Goal: Browse casually

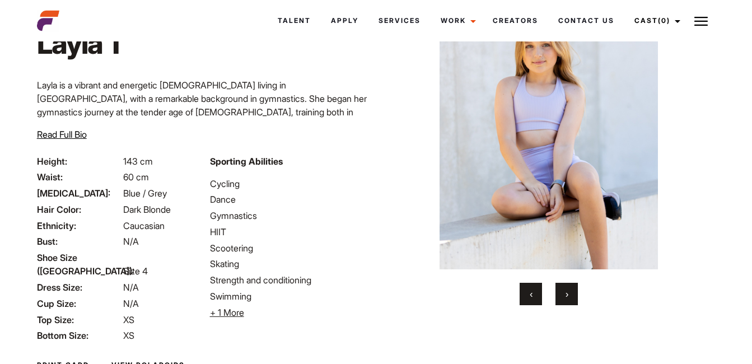
scroll to position [158, 0]
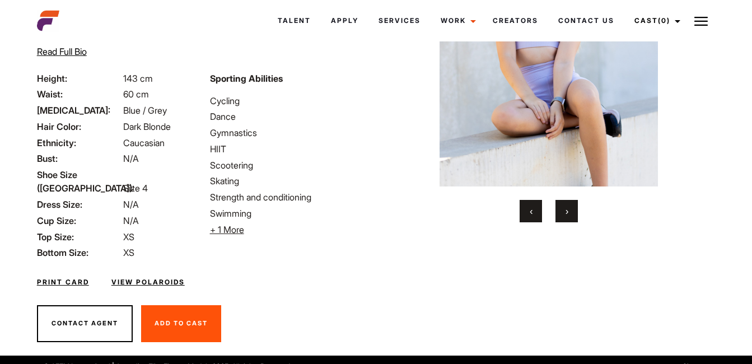
click at [563, 207] on button "›" at bounding box center [567, 211] width 22 height 22
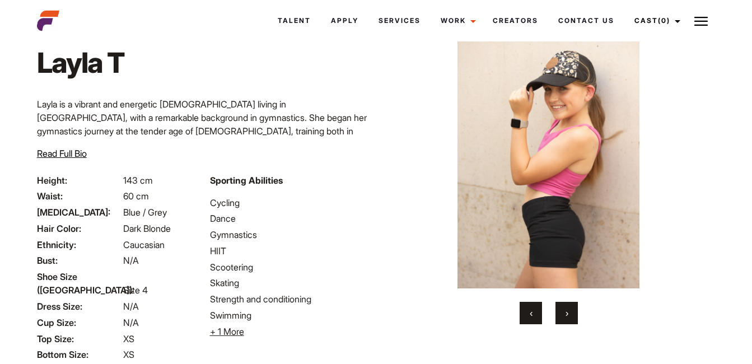
scroll to position [46, 0]
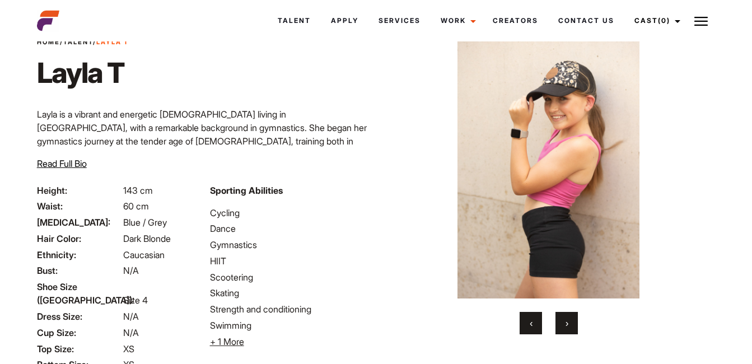
click at [566, 316] on button "›" at bounding box center [567, 323] width 22 height 22
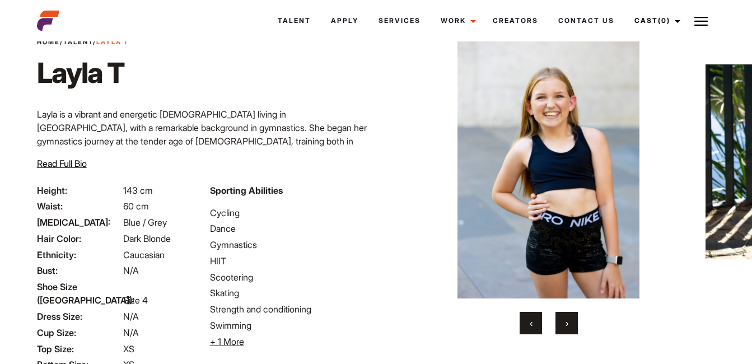
click at [568, 321] on span "›" at bounding box center [567, 323] width 3 height 11
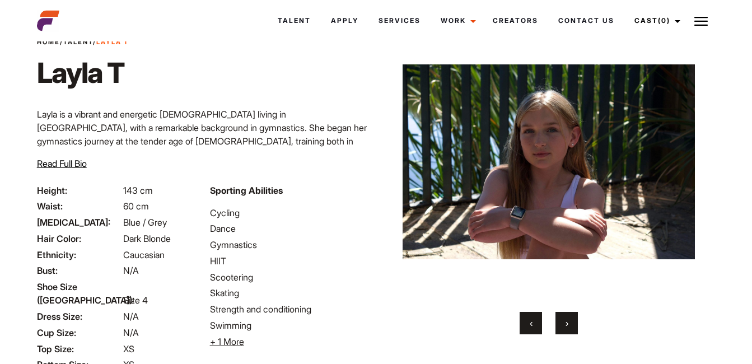
click at [568, 321] on span "›" at bounding box center [567, 323] width 3 height 11
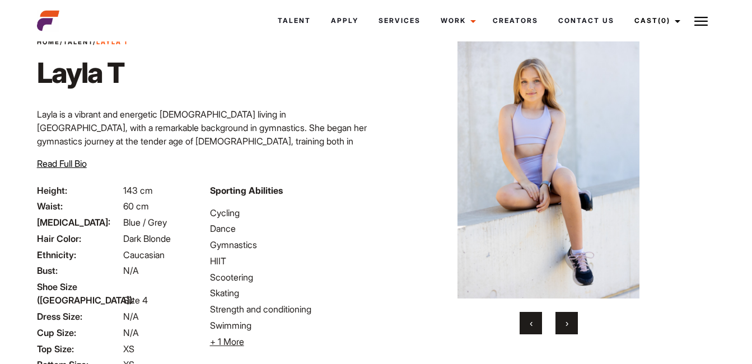
click at [568, 321] on span "›" at bounding box center [567, 323] width 3 height 11
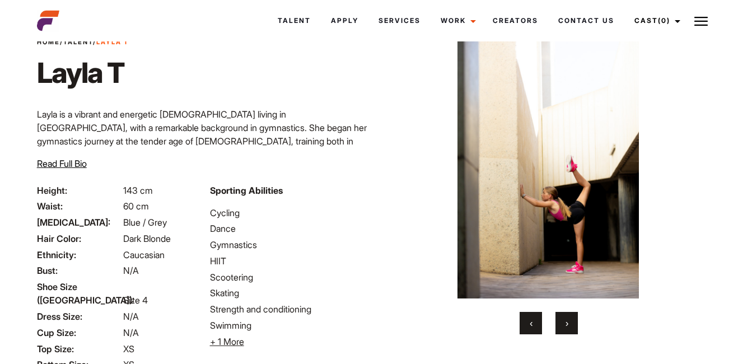
click at [568, 321] on span "›" at bounding box center [567, 323] width 3 height 11
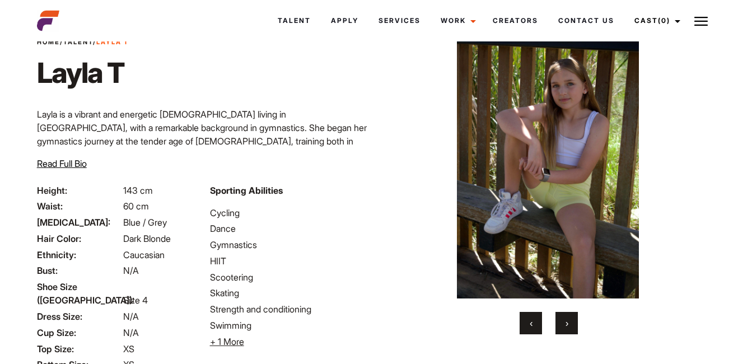
click at [562, 317] on button "›" at bounding box center [567, 323] width 22 height 22
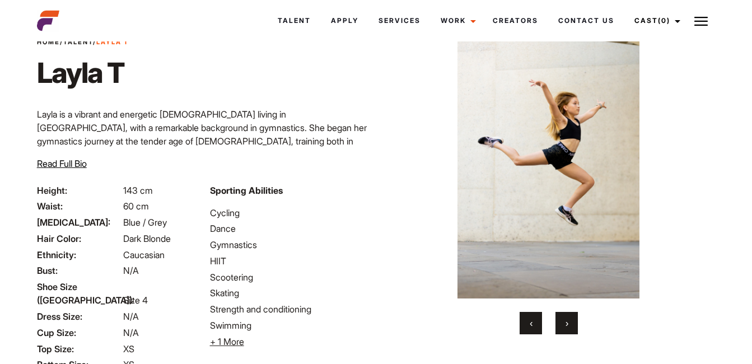
click at [563, 318] on button "›" at bounding box center [567, 323] width 22 height 22
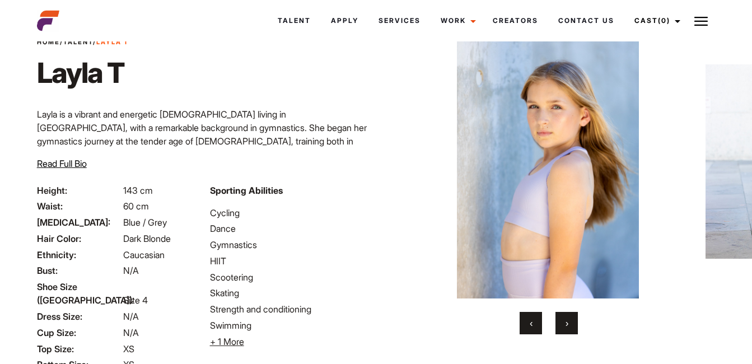
click at [571, 325] on button "›" at bounding box center [567, 323] width 22 height 22
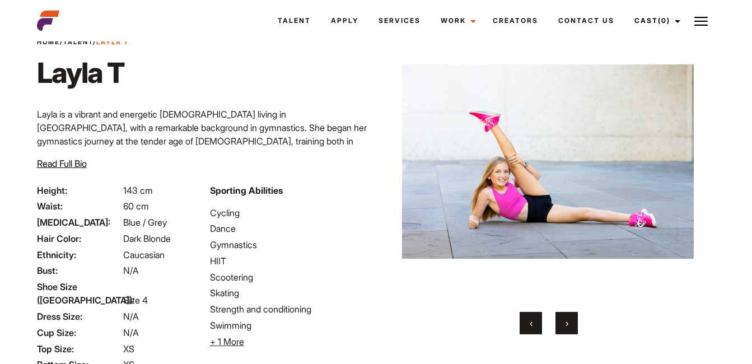
click at [571, 325] on button "›" at bounding box center [567, 323] width 22 height 22
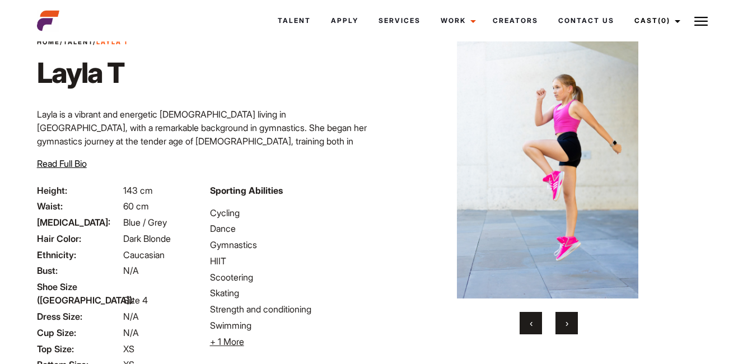
click at [571, 325] on button "›" at bounding box center [567, 323] width 22 height 22
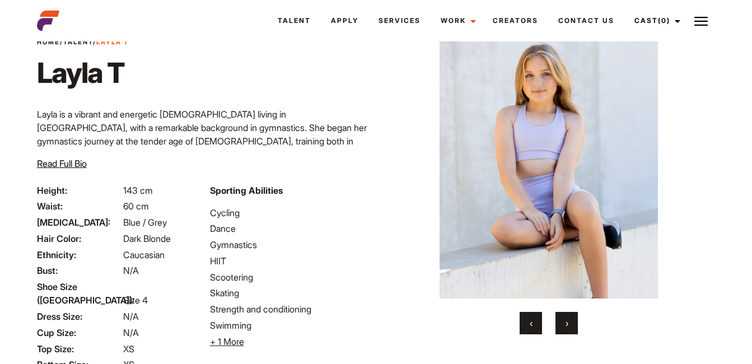
click at [571, 325] on button "›" at bounding box center [567, 323] width 22 height 22
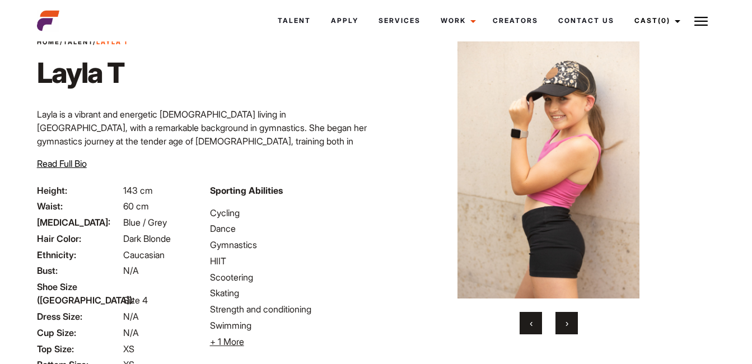
click at [573, 325] on button "›" at bounding box center [567, 323] width 22 height 22
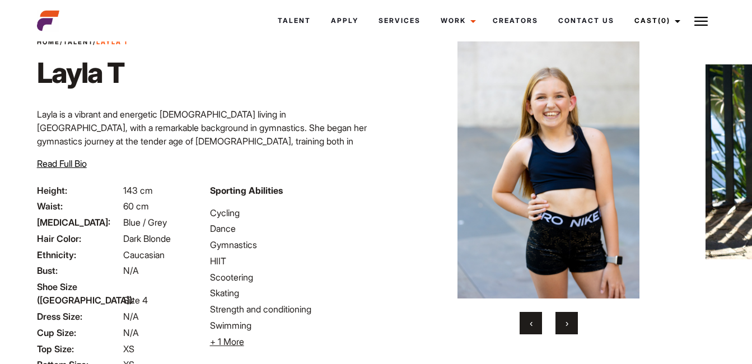
click at [571, 323] on button "›" at bounding box center [567, 323] width 22 height 22
